Goal: Transaction & Acquisition: Purchase product/service

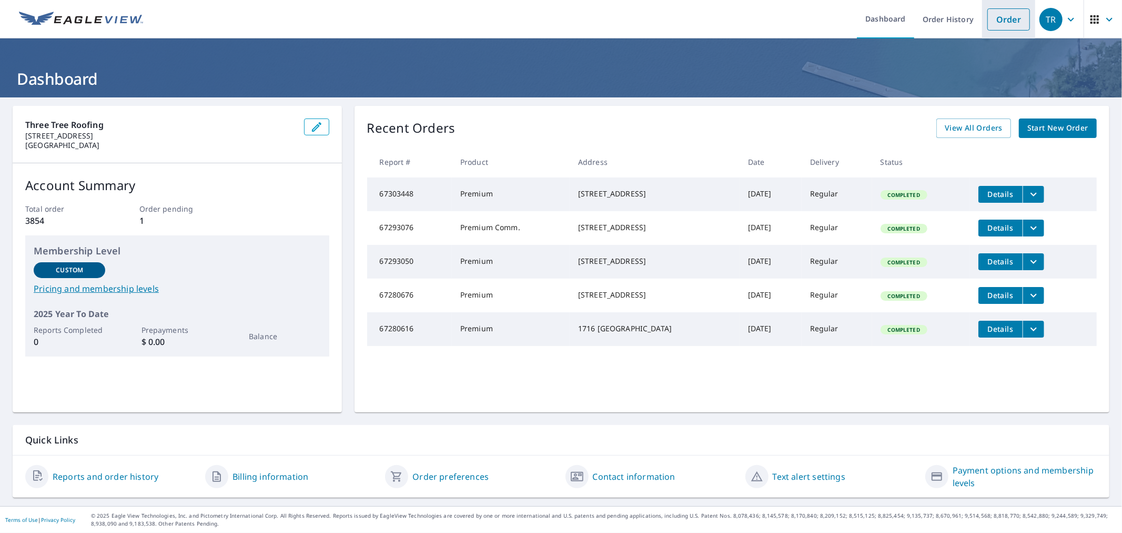
click at [1005, 20] on link "Order" at bounding box center [1009, 19] width 43 height 22
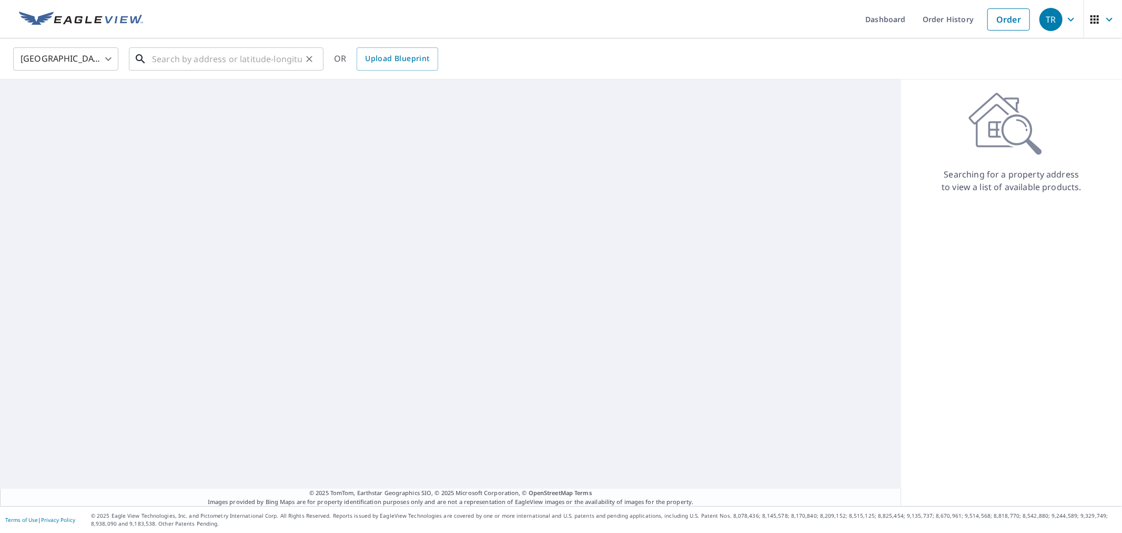
click at [203, 55] on input "text" at bounding box center [227, 58] width 150 height 29
paste input "[STREET_ADDRESS]"
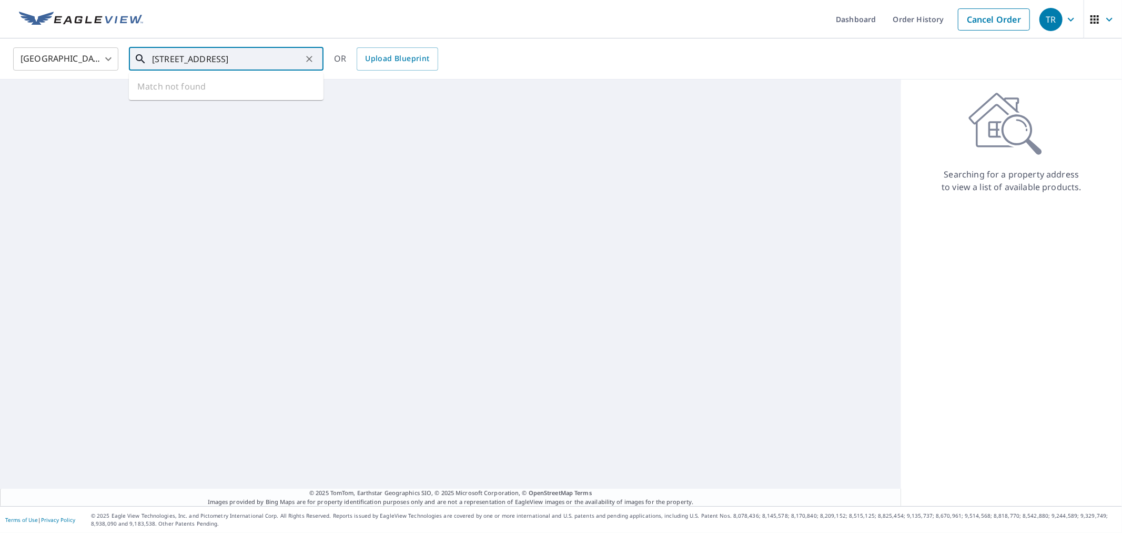
scroll to position [0, 17]
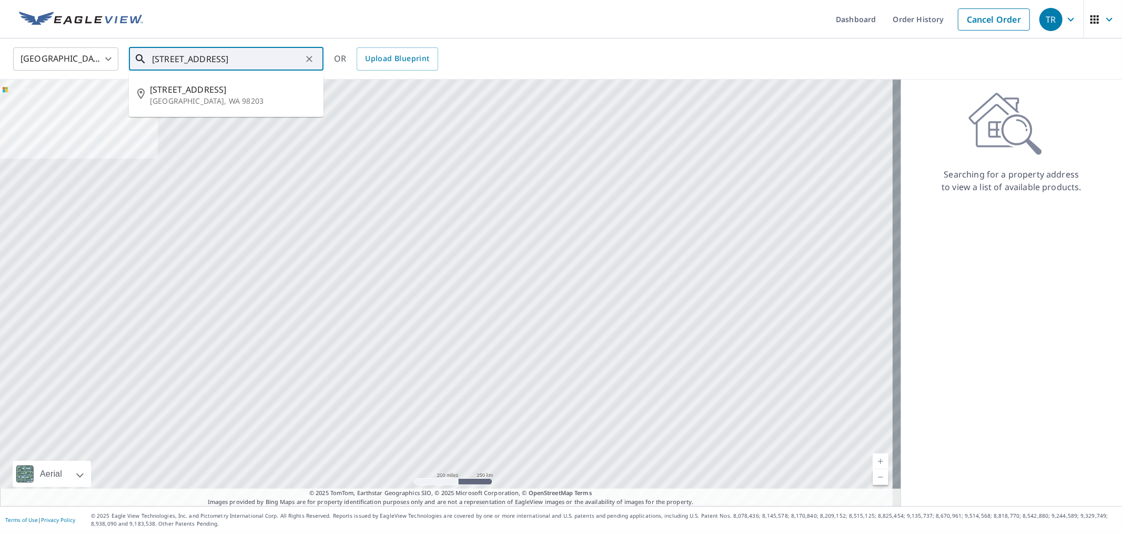
type input "[STREET_ADDRESS]"
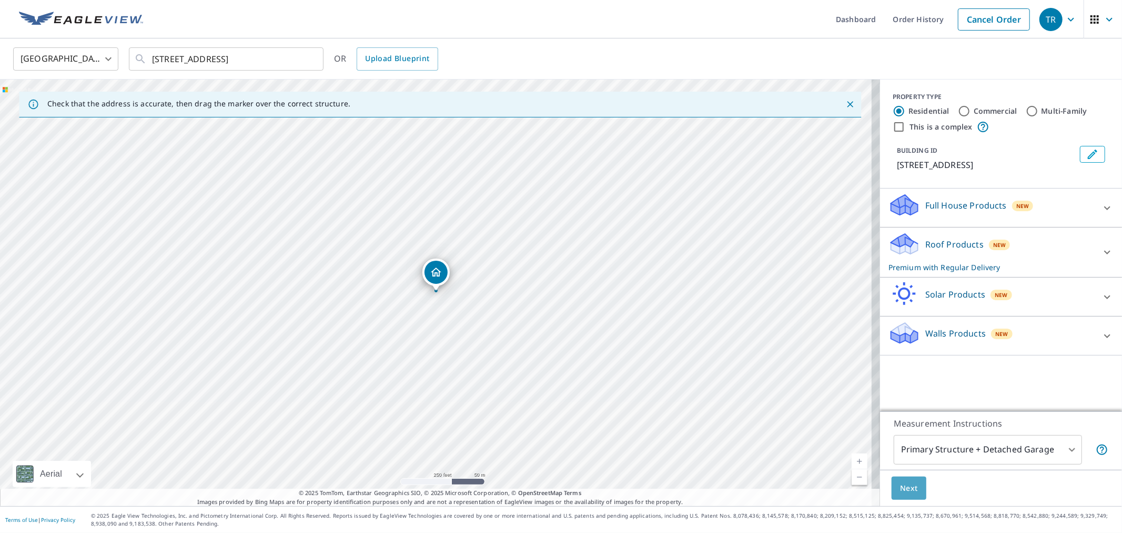
click at [903, 491] on span "Next" at bounding box center [909, 487] width 18 height 13
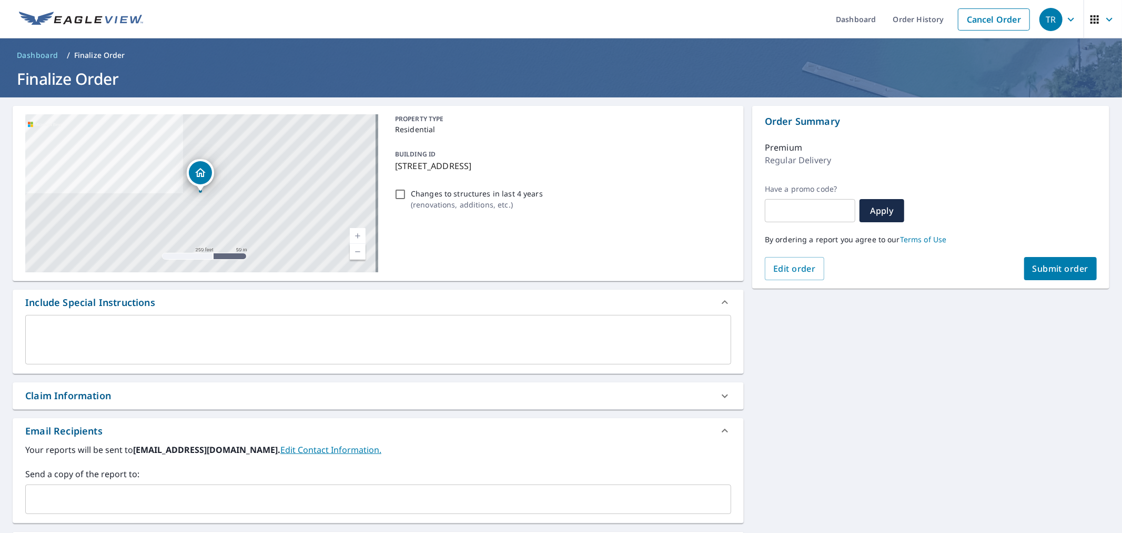
click at [232, 482] on div "Send a copy of the report to: ​" at bounding box center [378, 490] width 706 height 46
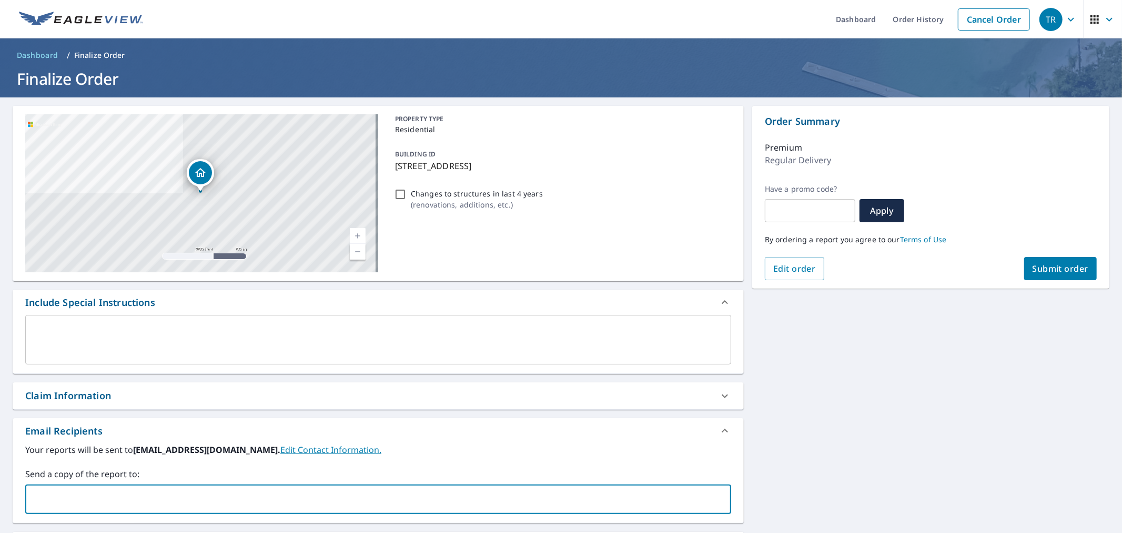
click at [228, 490] on input "text" at bounding box center [370, 499] width 681 height 20
type input "[PERSON_NAME][EMAIL_ADDRESS][DOMAIN_NAME]"
click at [202, 410] on div "[STREET_ADDRESS] Aerial Road A standard road map Aerial A detailed look from ab…" at bounding box center [378, 370] width 731 height 529
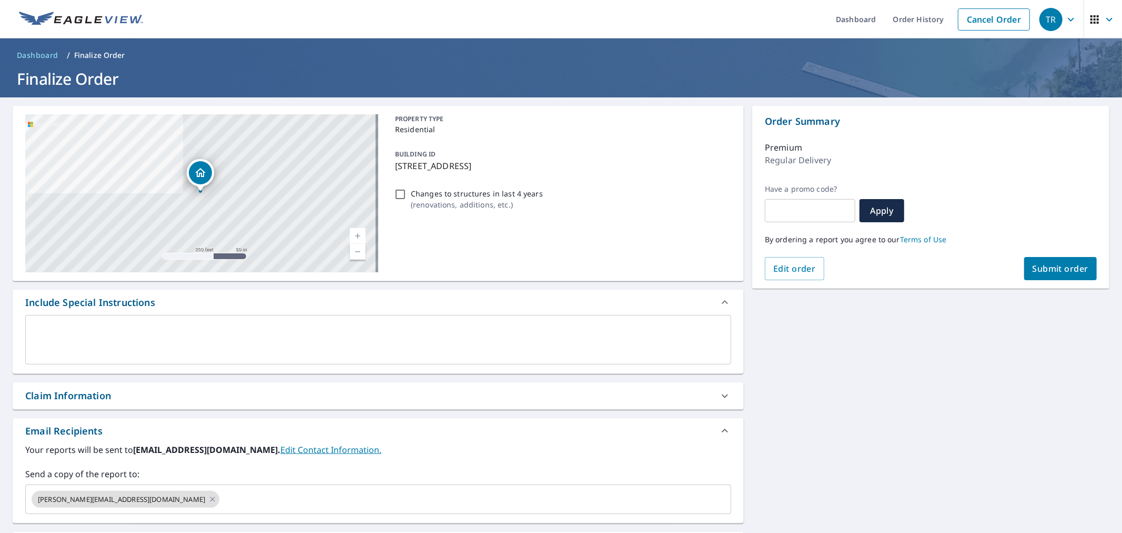
click at [204, 401] on div "Claim Information" at bounding box center [368, 395] width 687 height 14
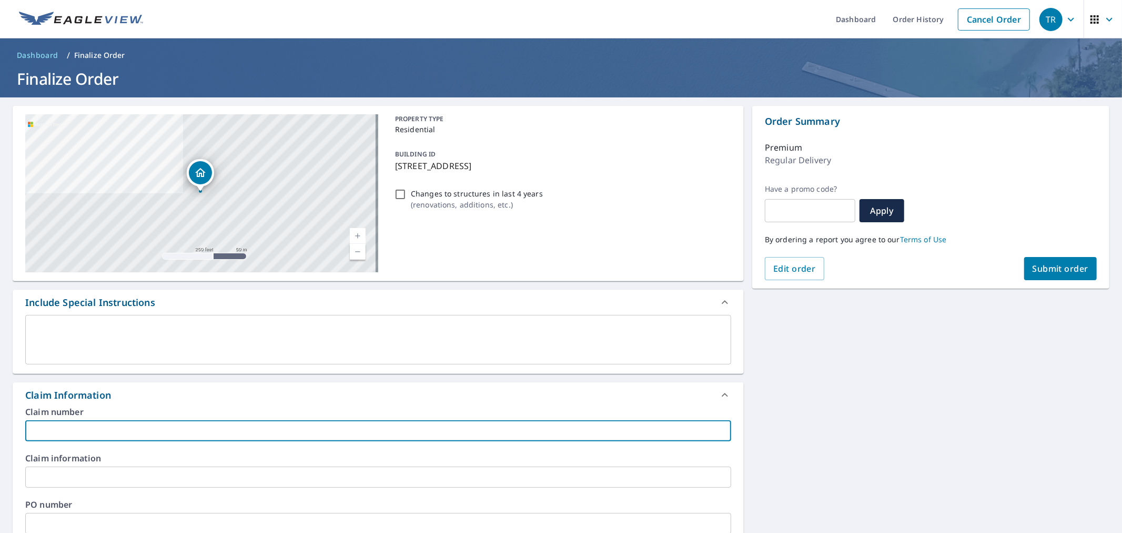
click at [213, 434] on input "text" at bounding box center [378, 430] width 706 height 21
type input "[PERSON_NAME]"
click at [153, 521] on input "text" at bounding box center [378, 523] width 706 height 21
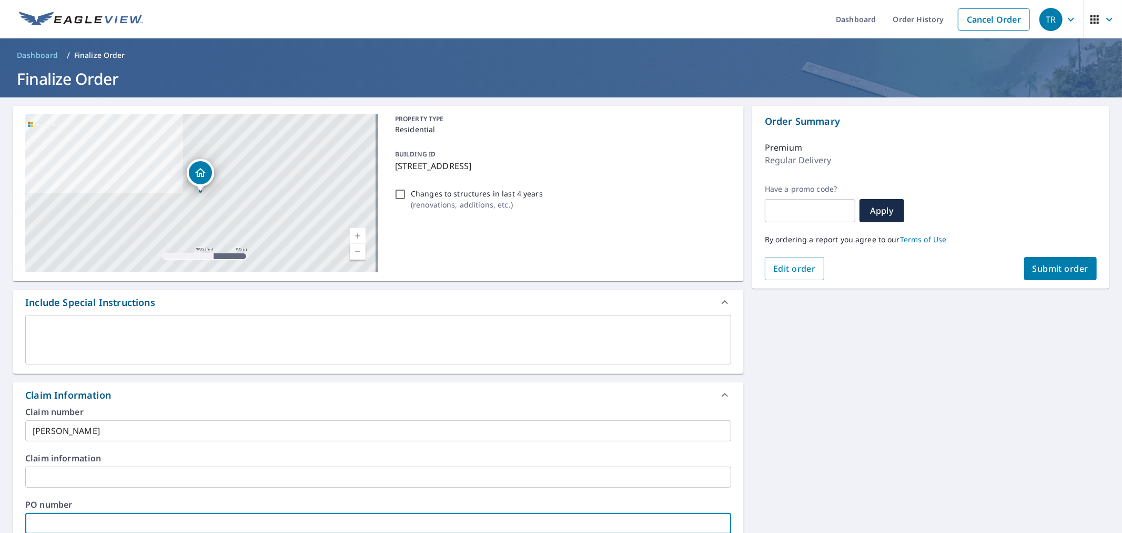
paste input "[PERSON_NAME]"
type input "[PERSON_NAME]"
drag, startPoint x: 906, startPoint y: 414, endPoint x: 1013, endPoint y: 296, distance: 159.4
click at [906, 413] on div "[STREET_ADDRESS] Aerial Road A standard road map Aerial A detailed look from ab…" at bounding box center [561, 483] width 1122 height 772
click at [1033, 273] on span "Submit order" at bounding box center [1061, 269] width 56 height 12
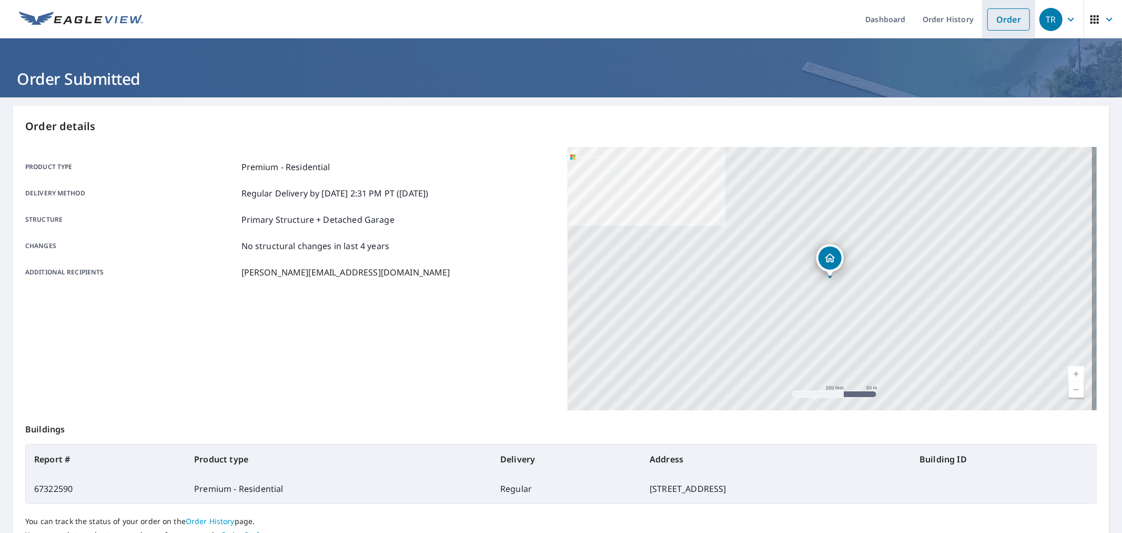
click at [982, 21] on li "Order" at bounding box center [1008, 19] width 53 height 38
drag, startPoint x: 987, startPoint y: 18, endPoint x: 972, endPoint y: 23, distance: 15.3
click at [988, 18] on link "Order" at bounding box center [1009, 19] width 43 height 22
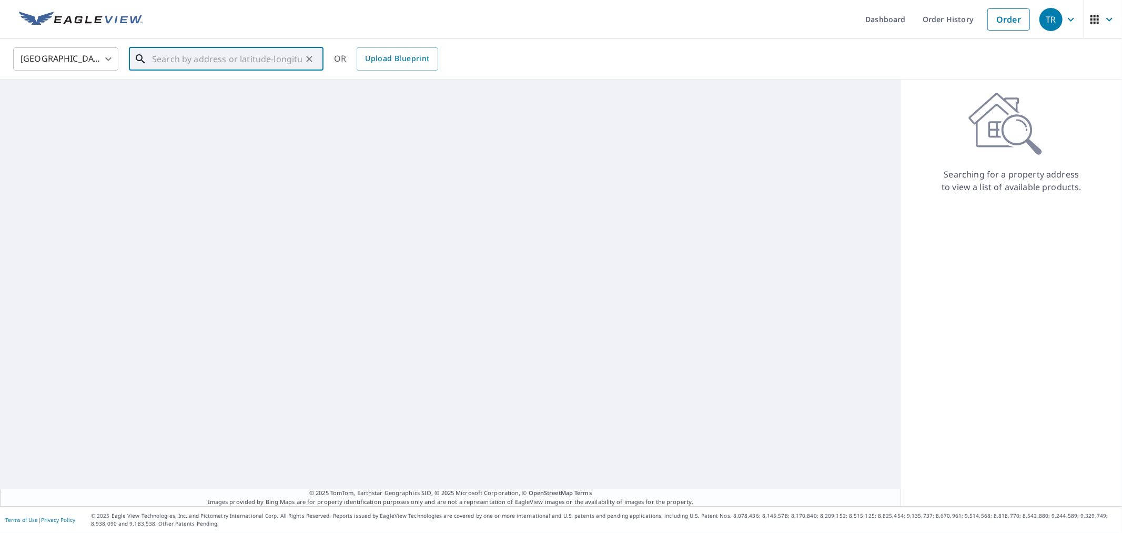
click at [218, 66] on input "text" at bounding box center [227, 58] width 150 height 29
paste input "[STREET_ADDRESS]"
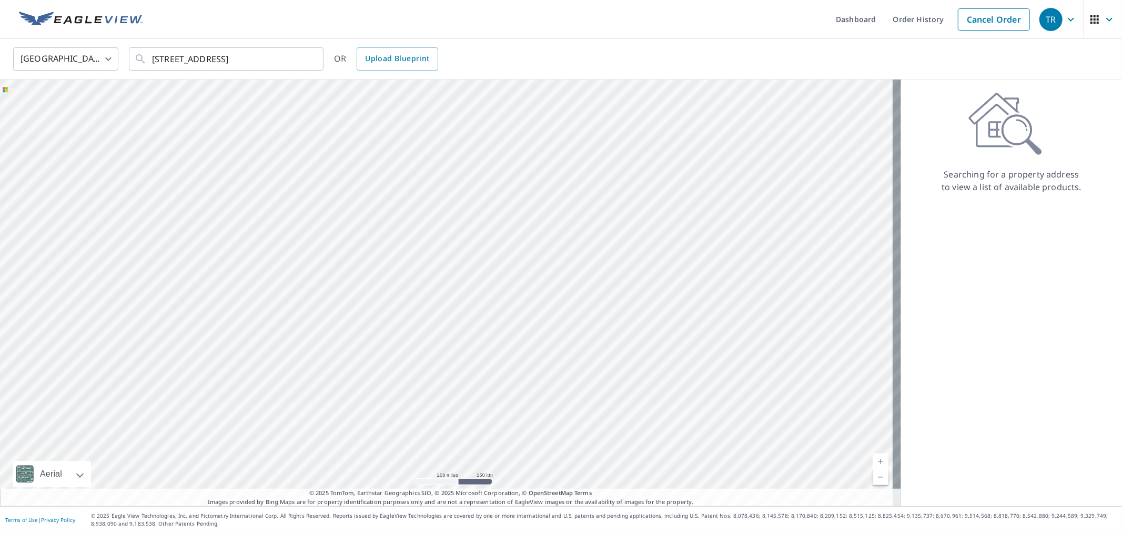
type input "[STREET_ADDRESS]"
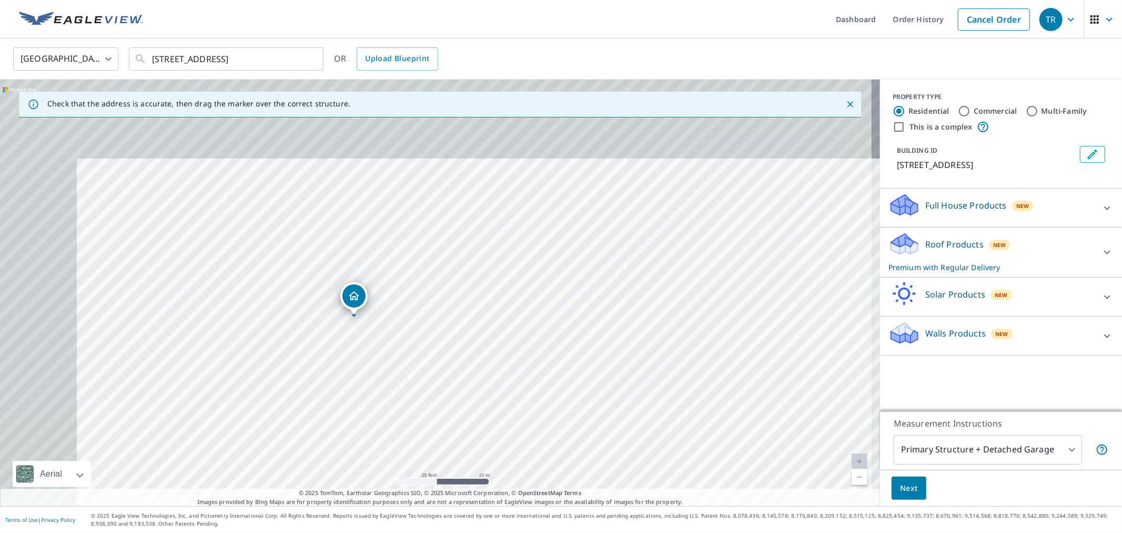
drag, startPoint x: 380, startPoint y: 283, endPoint x: 441, endPoint y: 344, distance: 86.3
click at [441, 344] on div "[STREET_ADDRESS]" at bounding box center [440, 292] width 880 height 426
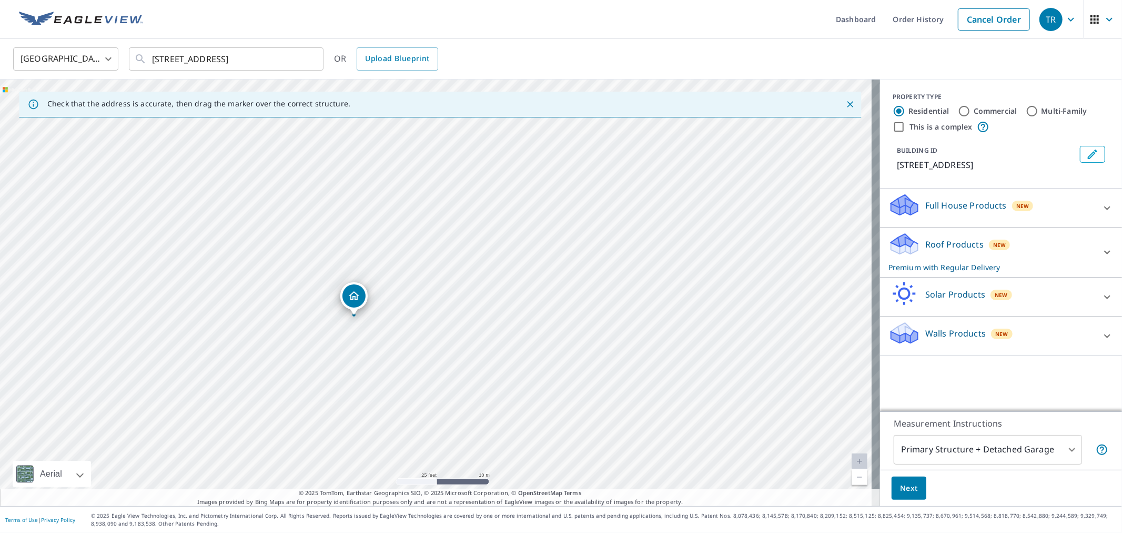
click at [909, 486] on button "Next" at bounding box center [909, 488] width 35 height 24
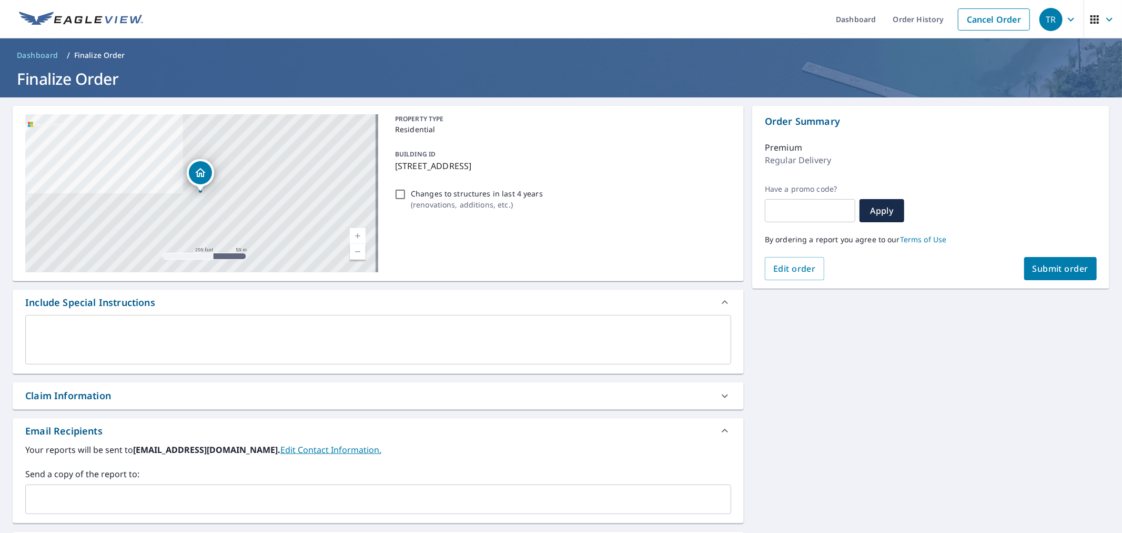
click at [672, 512] on div "​" at bounding box center [378, 498] width 706 height 29
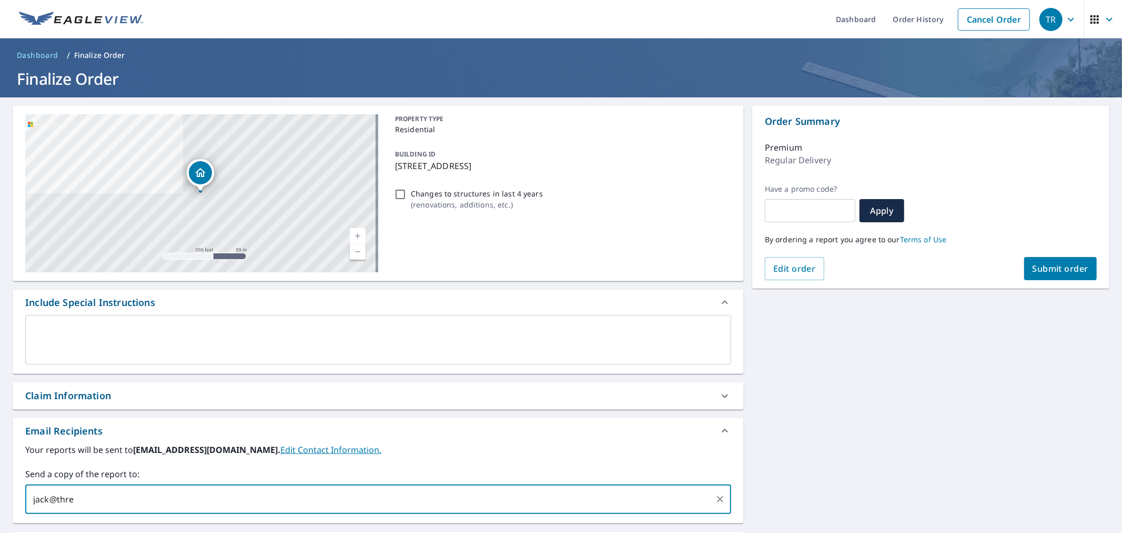
type input "jack@three"
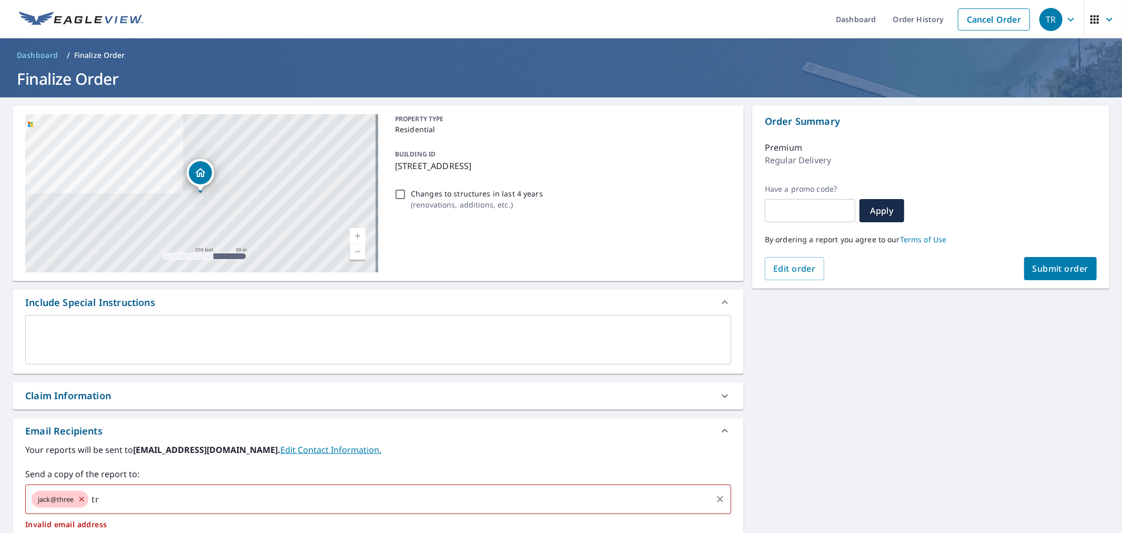
type input "t"
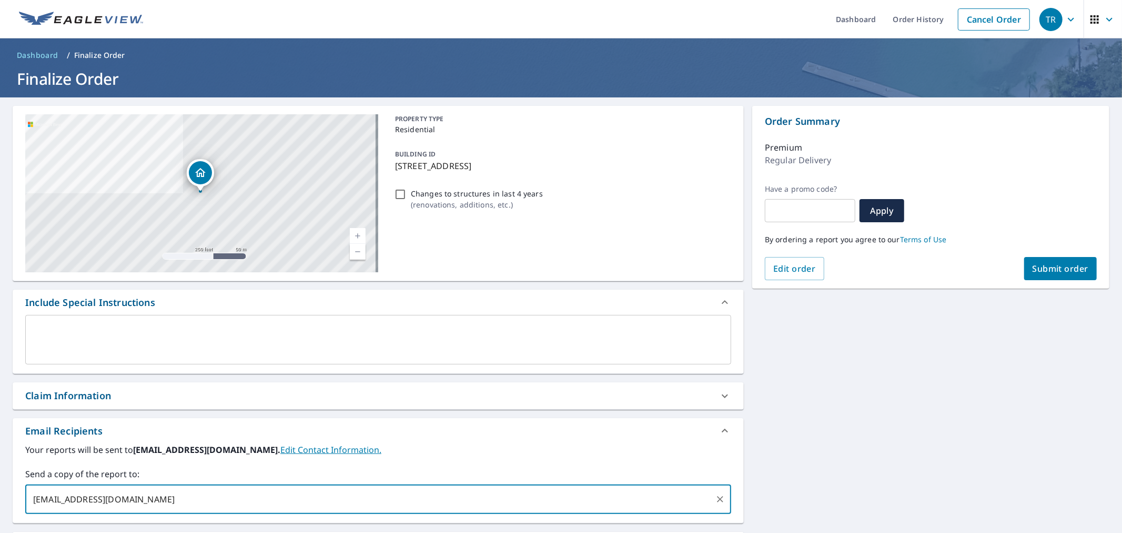
type input "[EMAIL_ADDRESS][DOMAIN_NAME]"
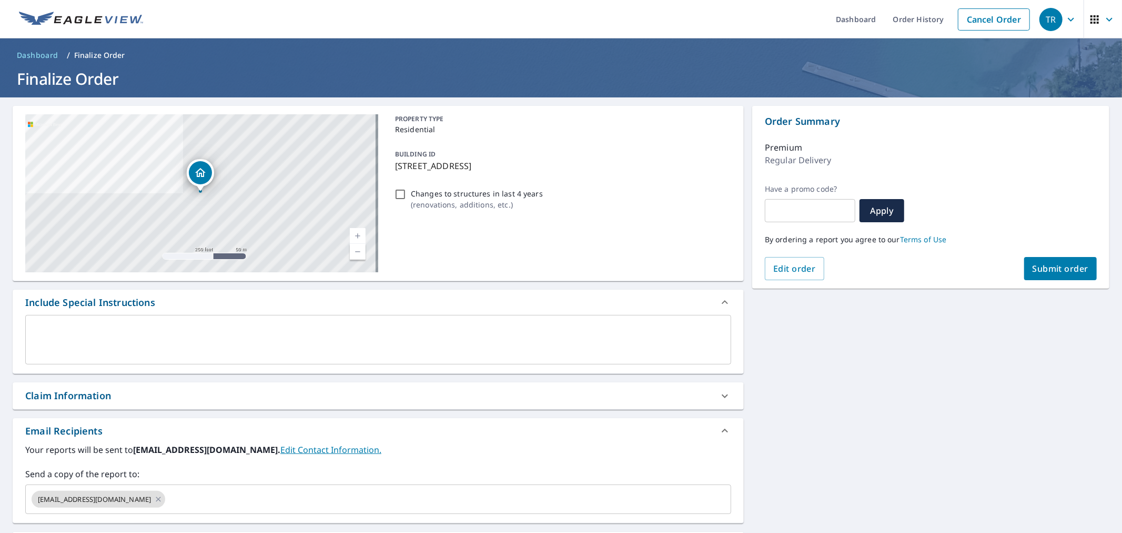
click at [498, 406] on div "Claim Information" at bounding box center [378, 395] width 731 height 27
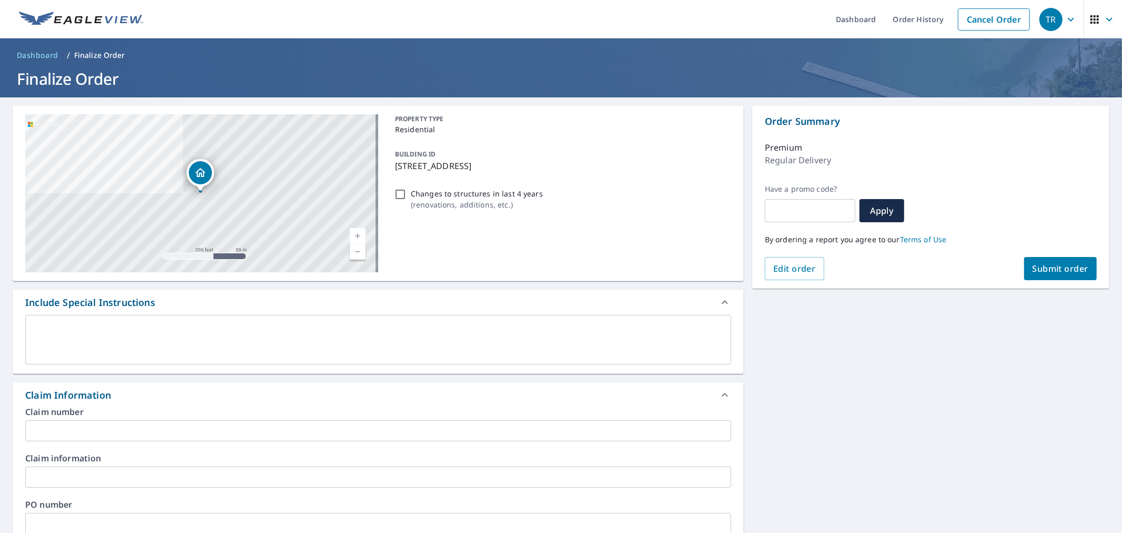
click at [491, 421] on input "text" at bounding box center [378, 430] width 706 height 21
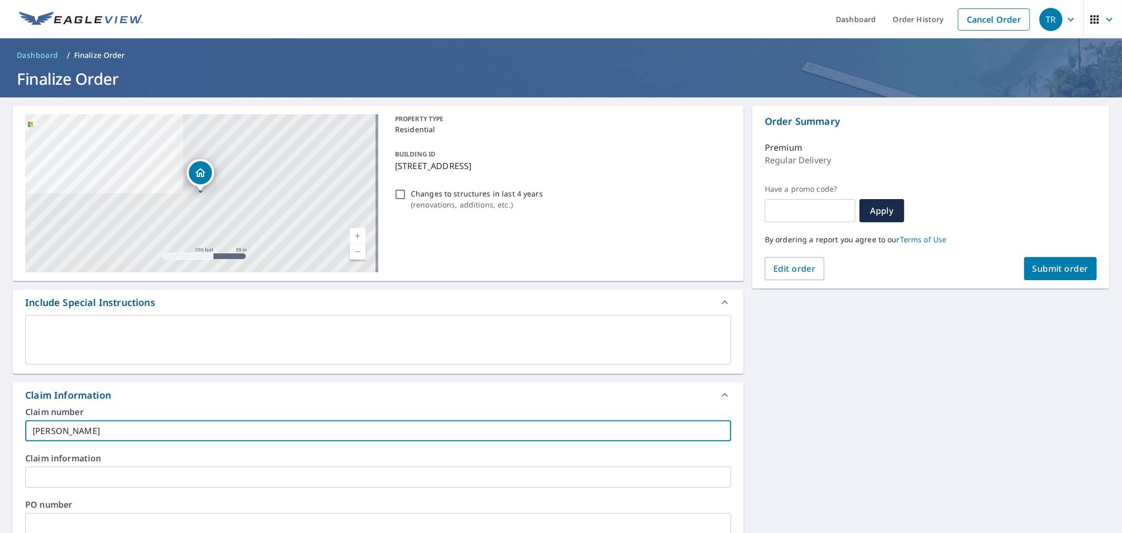
type input "[PERSON_NAME]"
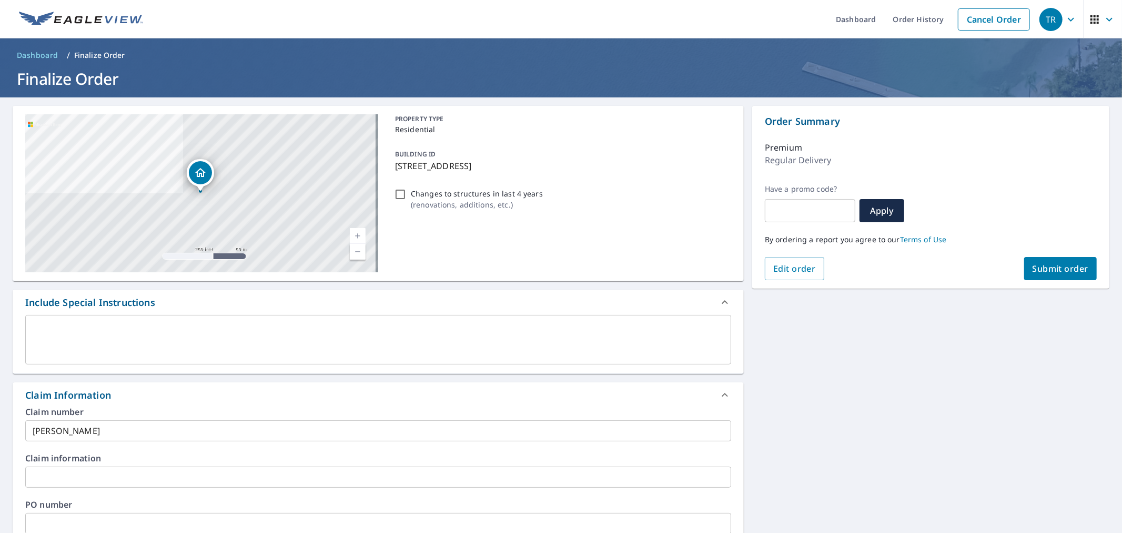
click at [311, 511] on div "PO number ​" at bounding box center [378, 517] width 706 height 34
click at [309, 517] on input "text" at bounding box center [378, 523] width 706 height 21
paste input "[PERSON_NAME]"
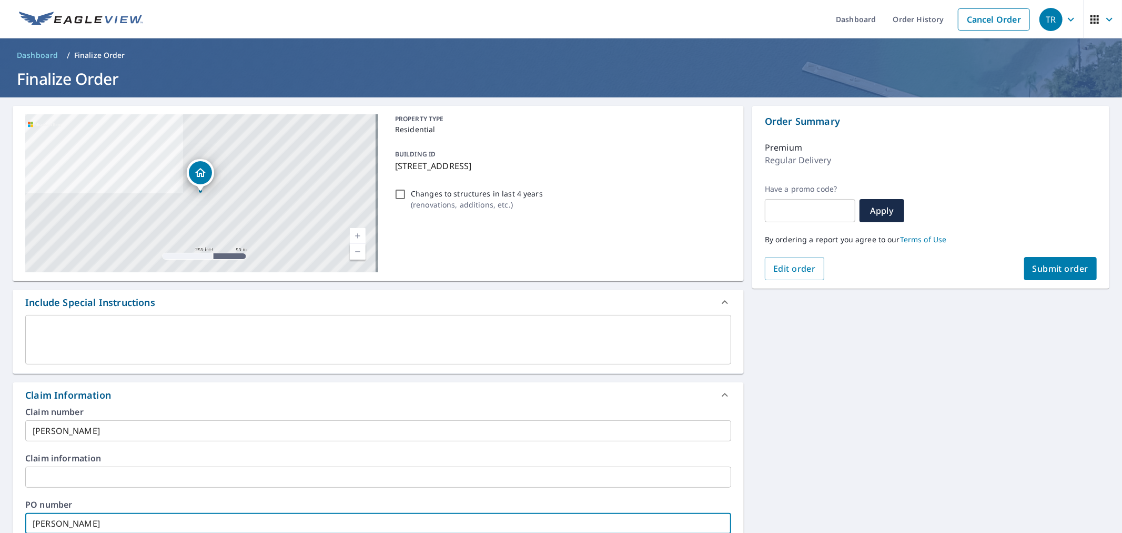
type input "[PERSON_NAME]"
click at [1042, 250] on div "By ordering a report you agree to our Terms of Use" at bounding box center [931, 239] width 332 height 35
click at [1044, 264] on span "Submit order" at bounding box center [1061, 269] width 56 height 12
